Goal: Information Seeking & Learning: Understand process/instructions

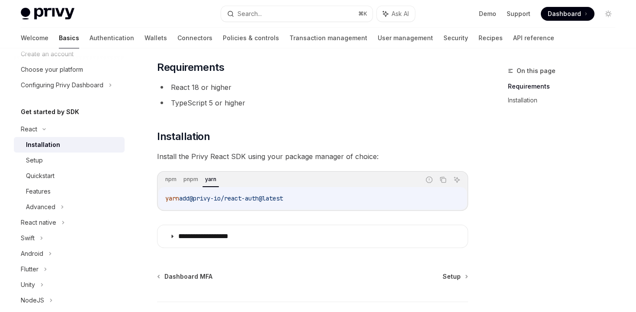
scroll to position [81, 0]
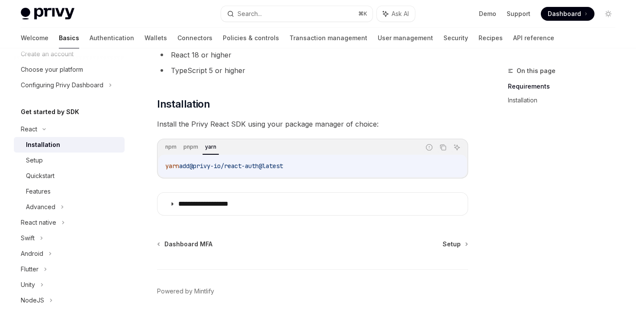
click at [211, 169] on span "@privy-io/react-auth@latest" at bounding box center [235, 166] width 93 height 8
copy div "yarn add @privy-io/react-auth@latest"
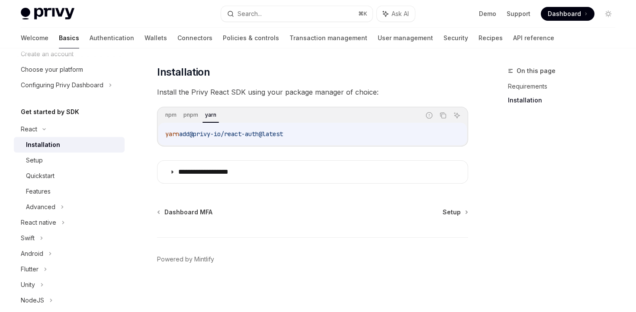
click at [211, 169] on p "**********" at bounding box center [213, 172] width 71 height 9
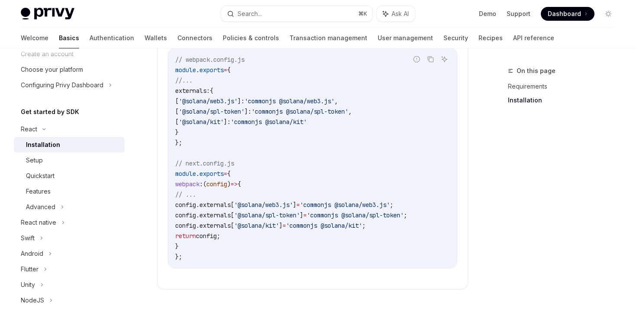
scroll to position [145, 0]
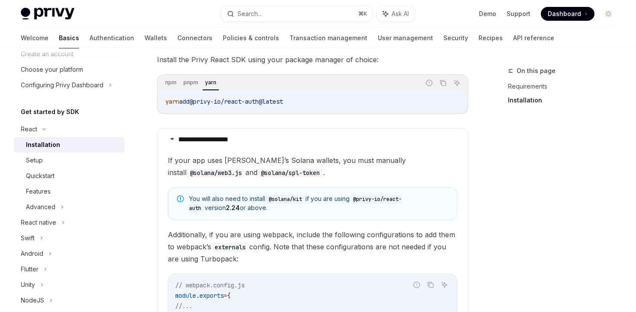
click at [232, 102] on span "@privy-io/react-auth@latest" at bounding box center [235, 102] width 93 height 8
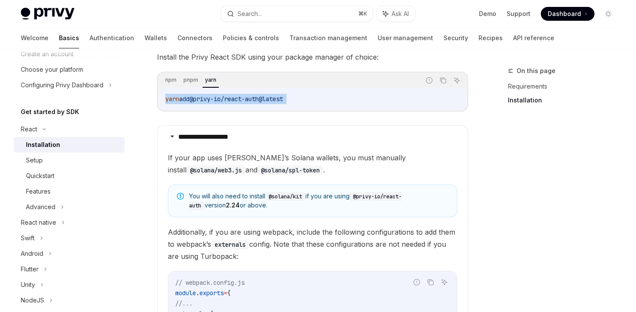
copy div "yarn add @privy-io/react-auth@latest"
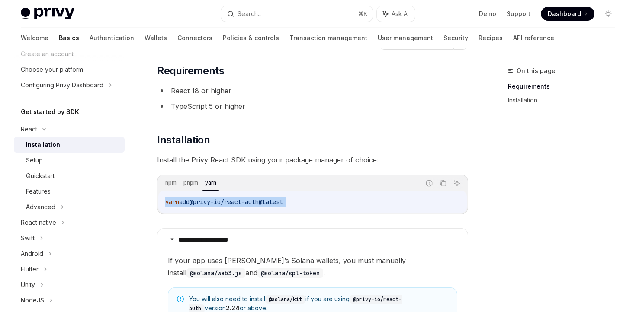
scroll to position [0, 0]
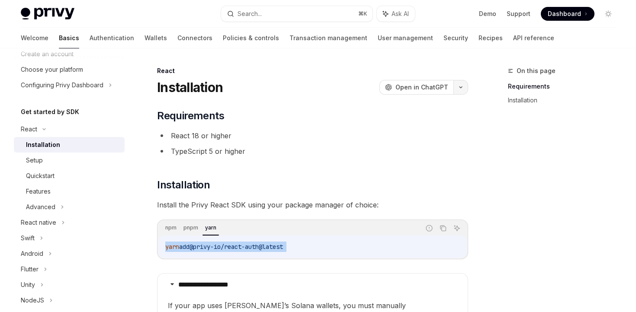
click at [467, 86] on button "button" at bounding box center [460, 87] width 15 height 15
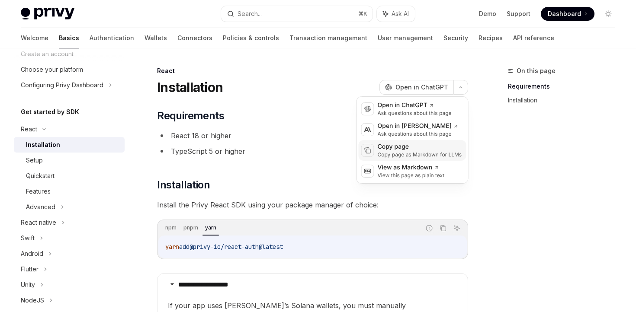
click at [411, 157] on div "Copy page as Markdown for LLMs" at bounding box center [420, 154] width 84 height 7
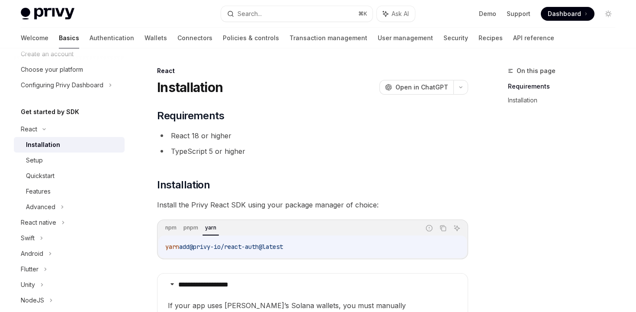
click at [559, 10] on span "Dashboard" at bounding box center [563, 14] width 33 height 9
